Goal: Task Accomplishment & Management: Use online tool/utility

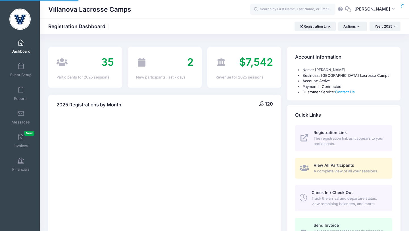
select select
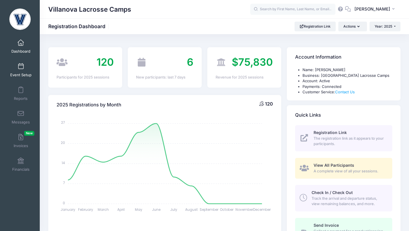
click at [21, 69] on span at bounding box center [21, 66] width 0 height 6
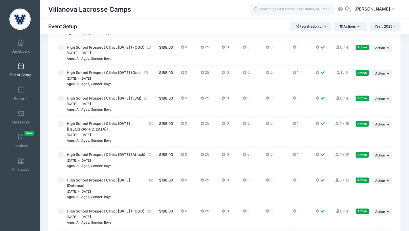
scroll to position [125, 0]
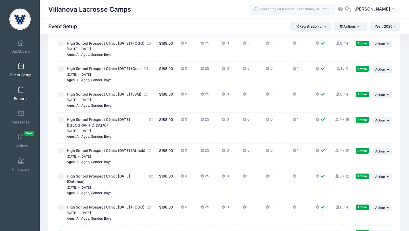
click at [21, 89] on span at bounding box center [21, 90] width 0 height 6
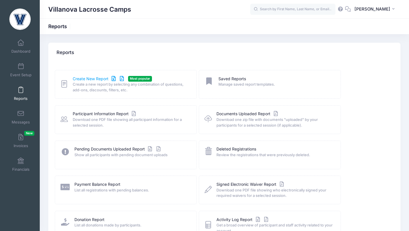
click at [85, 78] on link "Create New Report" at bounding box center [99, 79] width 53 height 6
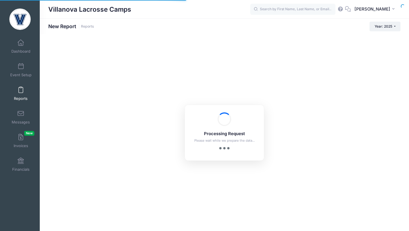
checkbox input "true"
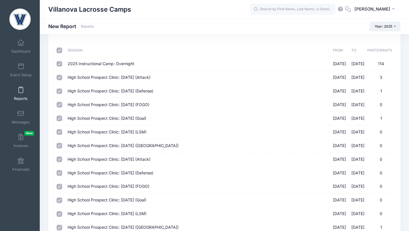
scroll to position [27, 0]
click at [151, 77] on span "High School Prospect Clinic: [DATE] (Attack)" at bounding box center [109, 76] width 83 height 5
click at [62, 77] on input "High School Prospect Clinic: September 21 (Attack) 09/21/2025 - 09/21/2025 3" at bounding box center [60, 77] width 6 height 6
click at [123, 77] on span "High School Prospect Clinic: [DATE] (Attack)" at bounding box center [109, 76] width 83 height 5
click at [62, 77] on input "High School Prospect Clinic: September 21 (Attack) 09/21/2025 - 09/21/2025 3" at bounding box center [60, 77] width 6 height 6
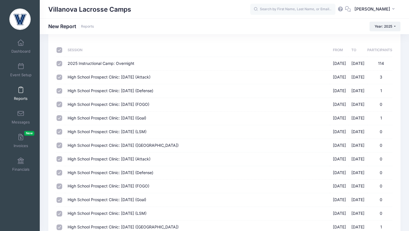
click at [123, 77] on span "High School Prospect Clinic: [DATE] (Attack)" at bounding box center [109, 76] width 83 height 5
click at [62, 77] on input "High School Prospect Clinic: September 21 (Attack) 09/21/2025 - 09/21/2025 3" at bounding box center [60, 77] width 6 height 6
click at [123, 77] on span "High School Prospect Clinic: September 21 (Attack)" at bounding box center [109, 76] width 83 height 5
click at [62, 77] on input "High School Prospect Clinic: September 21 (Attack) 09/21/2025 - 09/21/2025 3" at bounding box center [60, 77] width 6 height 6
checkbox input "true"
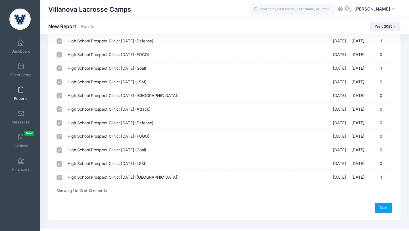
scroll to position [0, 0]
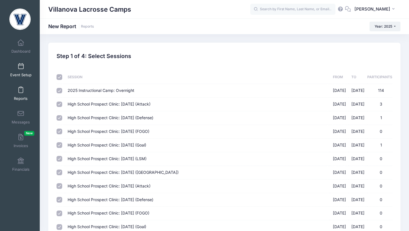
click at [21, 66] on span at bounding box center [21, 66] width 0 height 6
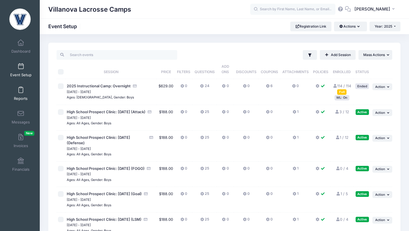
click at [21, 90] on span at bounding box center [21, 90] width 0 height 6
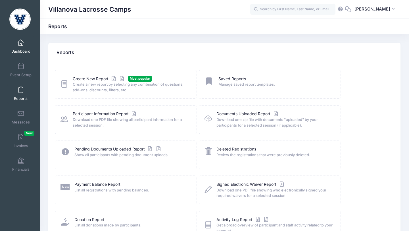
click at [20, 47] on link "Dashboard" at bounding box center [20, 46] width 27 height 20
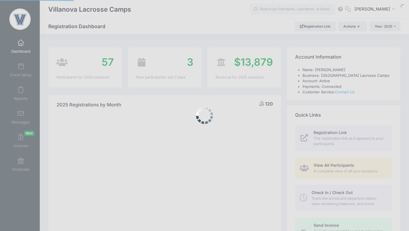
select select
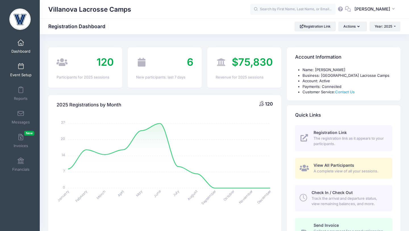
click at [21, 65] on span at bounding box center [21, 66] width 0 height 6
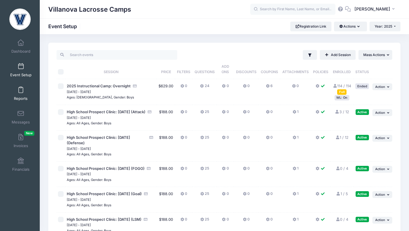
click at [21, 89] on span at bounding box center [21, 90] width 0 height 6
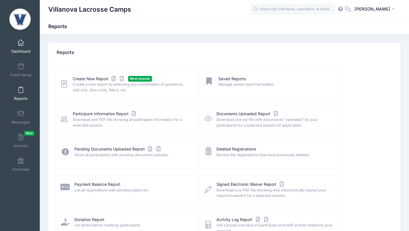
click at [21, 40] on span at bounding box center [21, 43] width 0 height 6
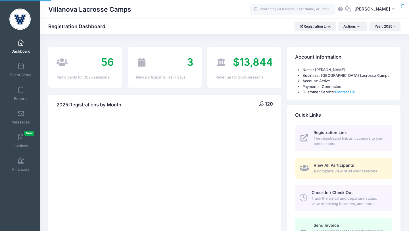
select select
